Goal: Navigation & Orientation: Find specific page/section

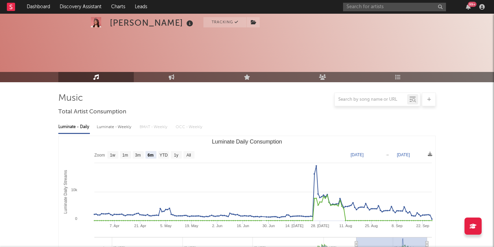
select select "6m"
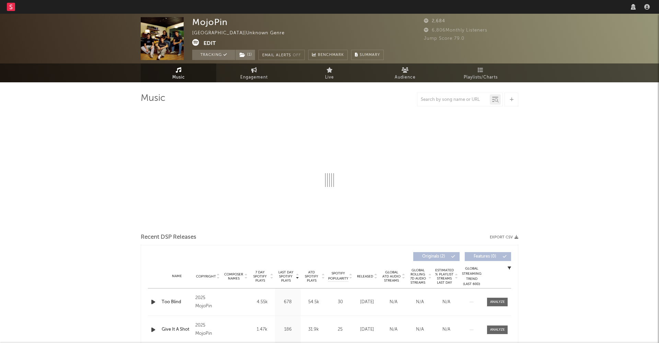
select select "1w"
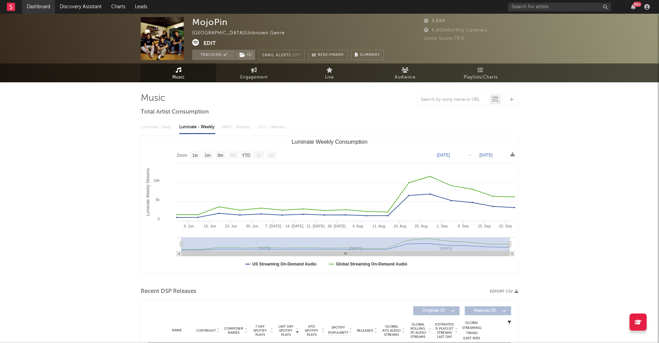
click at [49, 5] on link "Dashboard" at bounding box center [38, 7] width 33 height 14
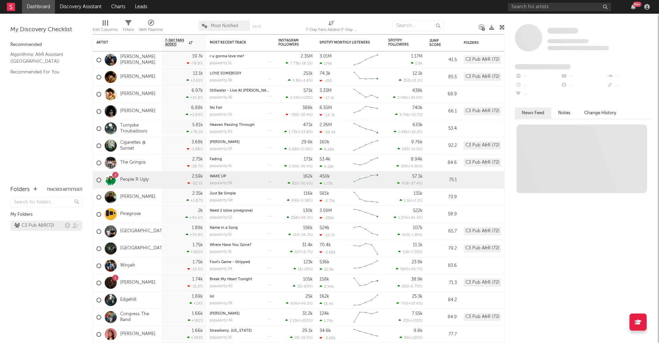
click at [45, 223] on div "C3 Pub A&R ( 72 )" at bounding box center [34, 226] width 40 height 8
